Goal: Information Seeking & Learning: Learn about a topic

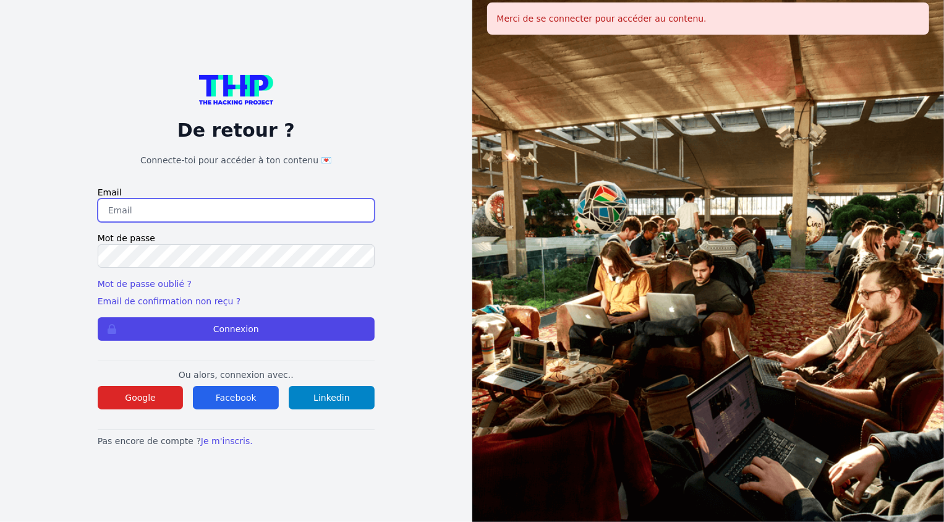
type input "laifayousri@gmail.com"
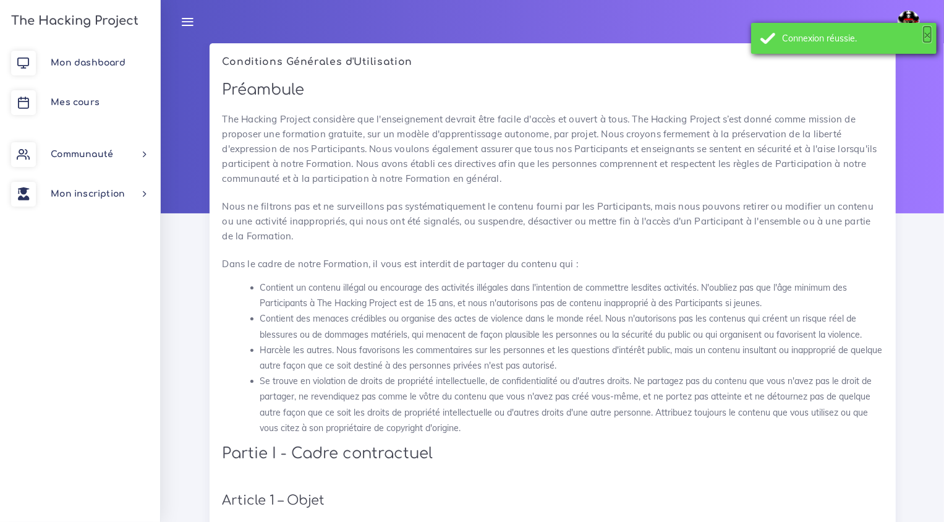
click at [928, 36] on button "×" at bounding box center [926, 34] width 7 height 12
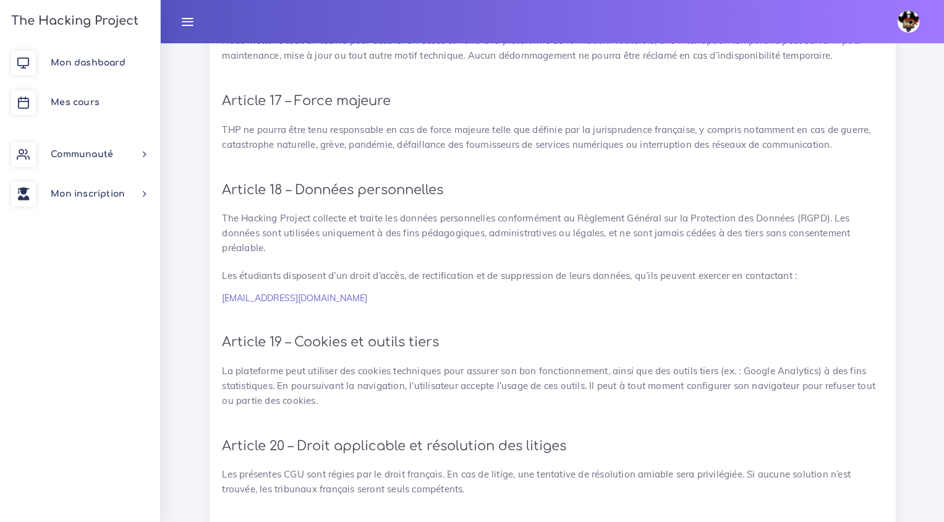
scroll to position [2741, 0]
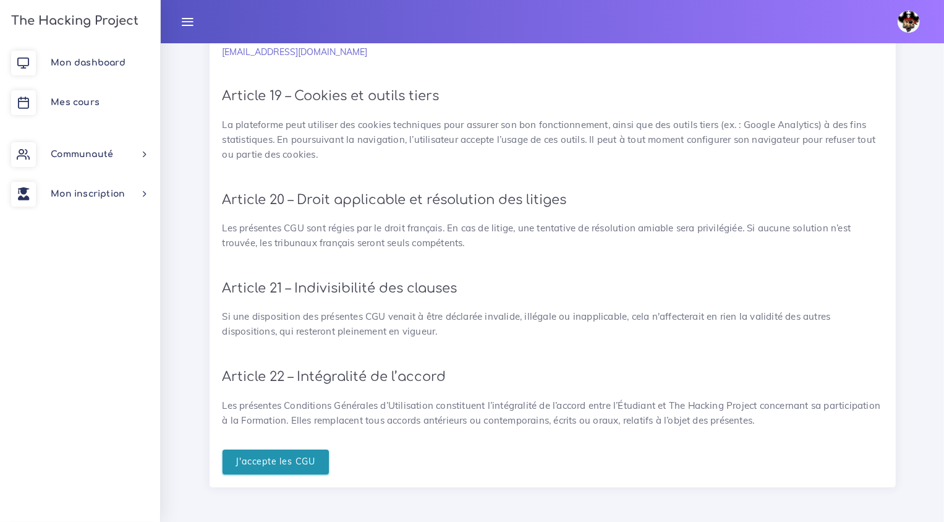
click at [287, 457] on input "J'accepte les CGU" at bounding box center [275, 461] width 107 height 25
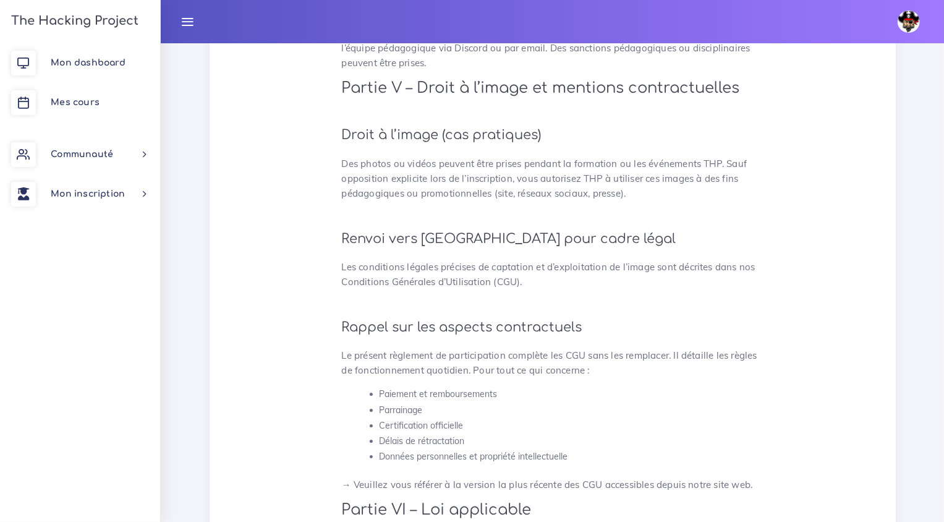
scroll to position [3238, 0]
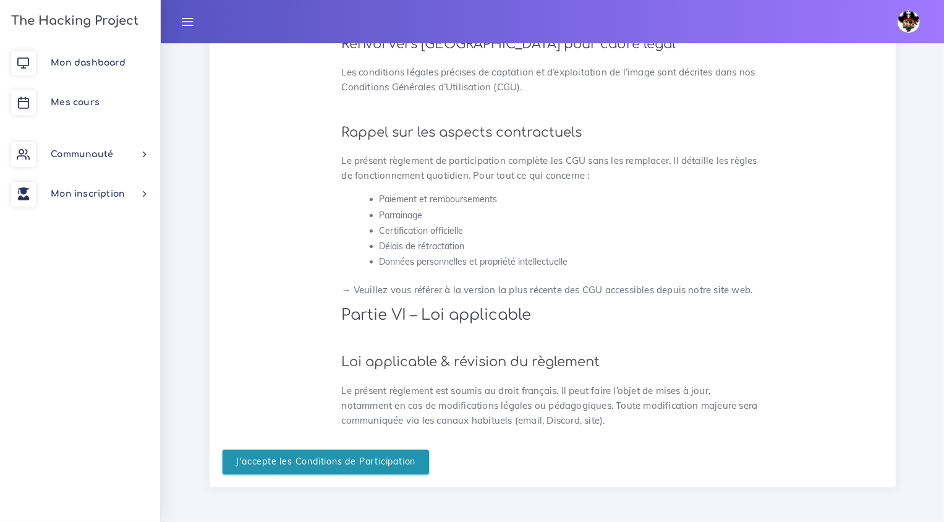
click at [376, 461] on input "J'accepte les Conditions de Participation" at bounding box center [325, 461] width 207 height 25
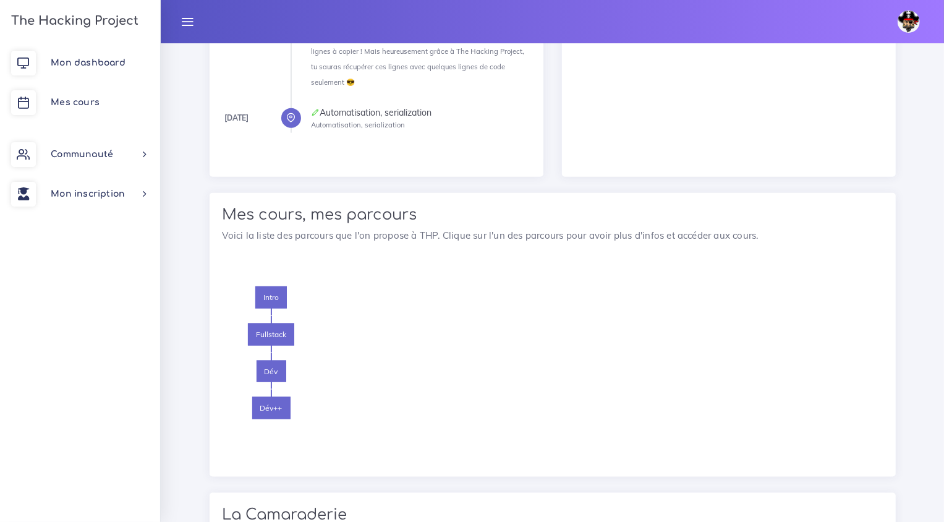
scroll to position [1067, 0]
click at [257, 360] on span "Dév" at bounding box center [271, 371] width 30 height 22
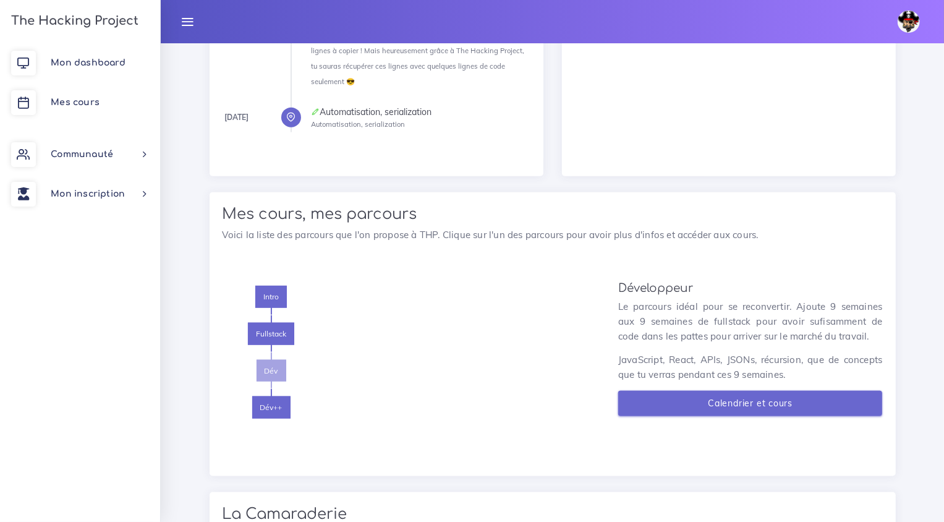
click at [763, 391] on link "Calendrier et cours" at bounding box center [750, 403] width 264 height 25
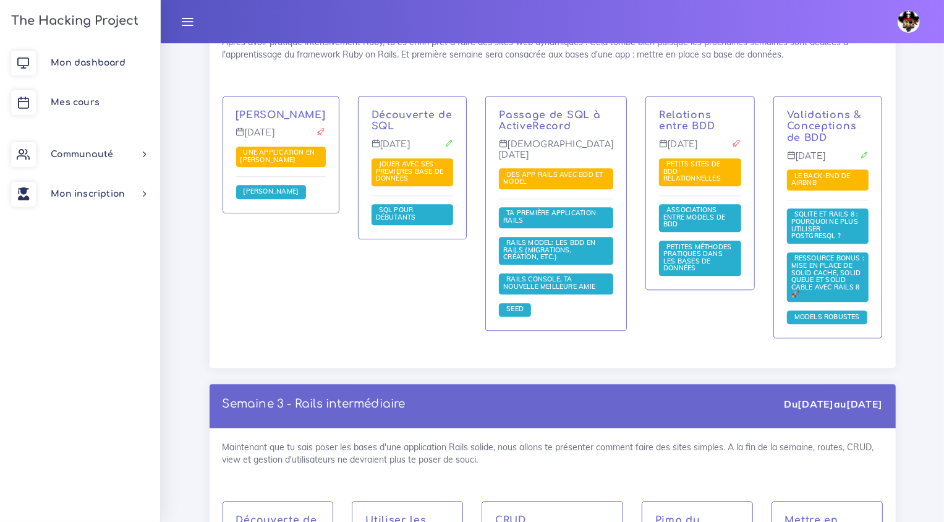
scroll to position [2234, 0]
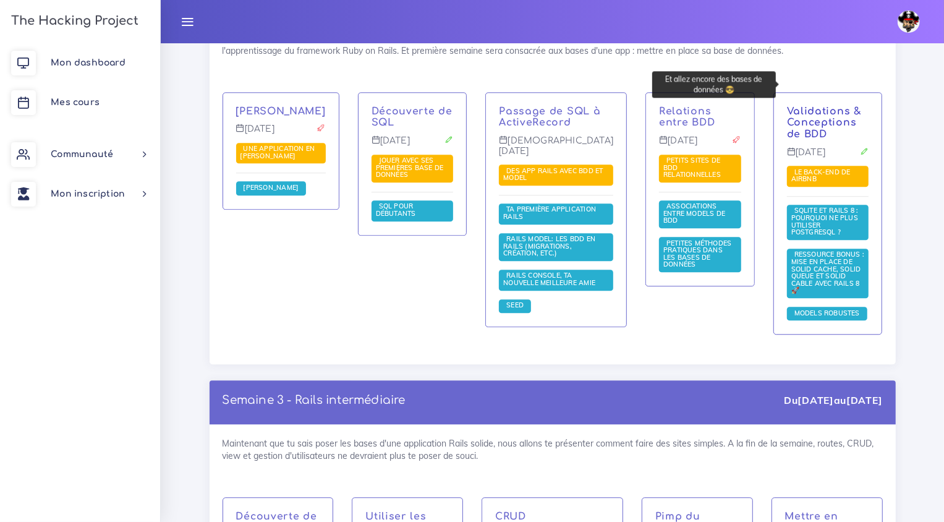
click at [834, 106] on link "Validations & Conceptions de BDD" at bounding box center [824, 123] width 74 height 35
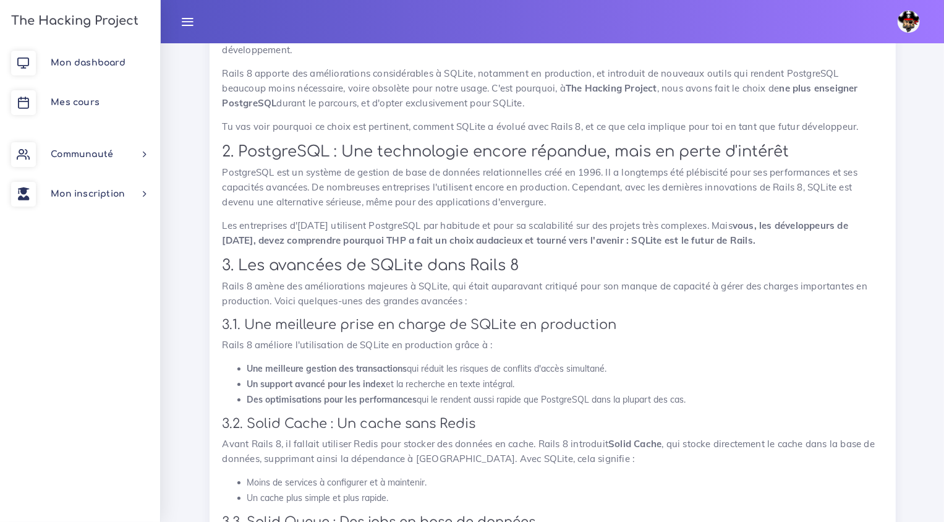
scroll to position [3391, 0]
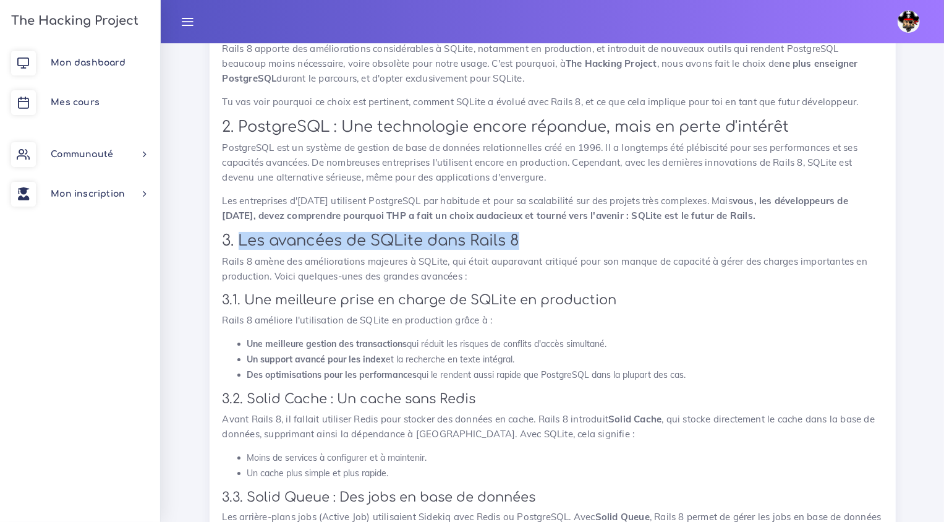
drag, startPoint x: 238, startPoint y: 244, endPoint x: 524, endPoint y: 242, distance: 286.1
click at [524, 242] on h2 "3. Les avancées de SQLite dans Rails 8" at bounding box center [552, 241] width 660 height 18
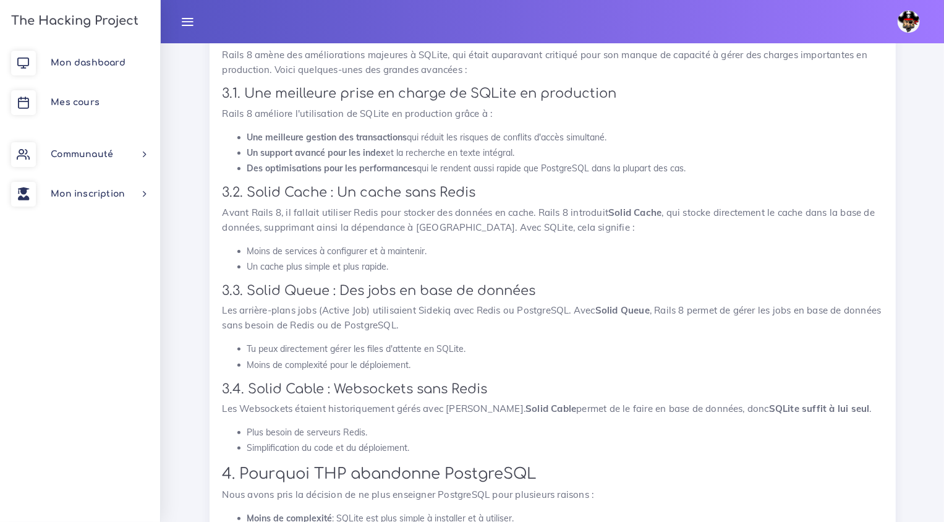
scroll to position [3604, 0]
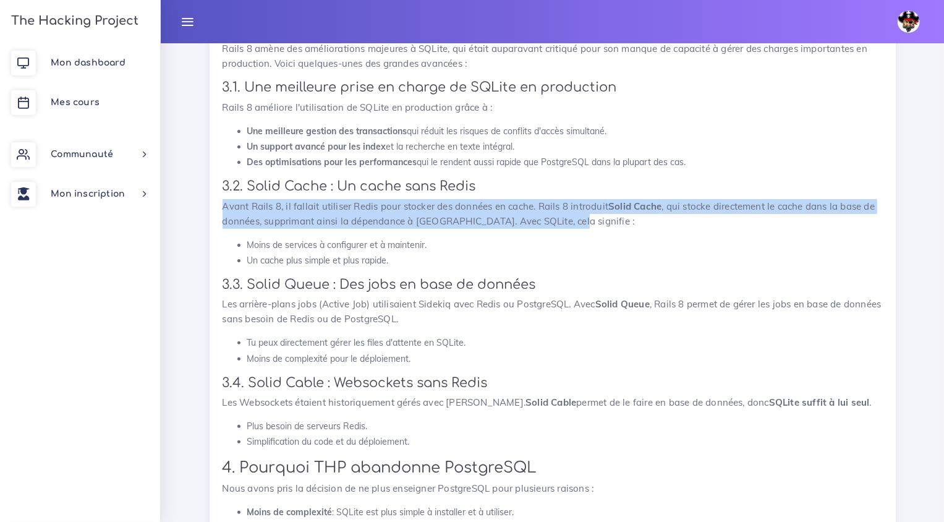
drag, startPoint x: 221, startPoint y: 208, endPoint x: 608, endPoint y: 224, distance: 387.2
click at [608, 224] on div "SQLite et Rails 8 : Pourquoi ne plus utiliser PostgreSQL ? 1. Introduction Avec…" at bounding box center [552, 272] width 686 height 1114
click at [711, 225] on p "Avant Rails 8, il fallait utiliser Redis pour stocker des données en cache. Rai…" at bounding box center [552, 214] width 660 height 30
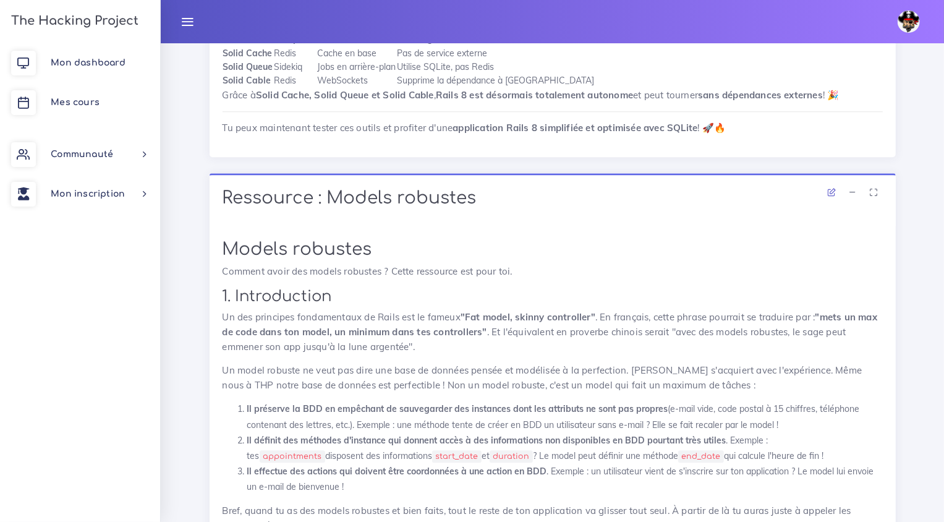
scroll to position [5951, 0]
